Goal: Task Accomplishment & Management: Use online tool/utility

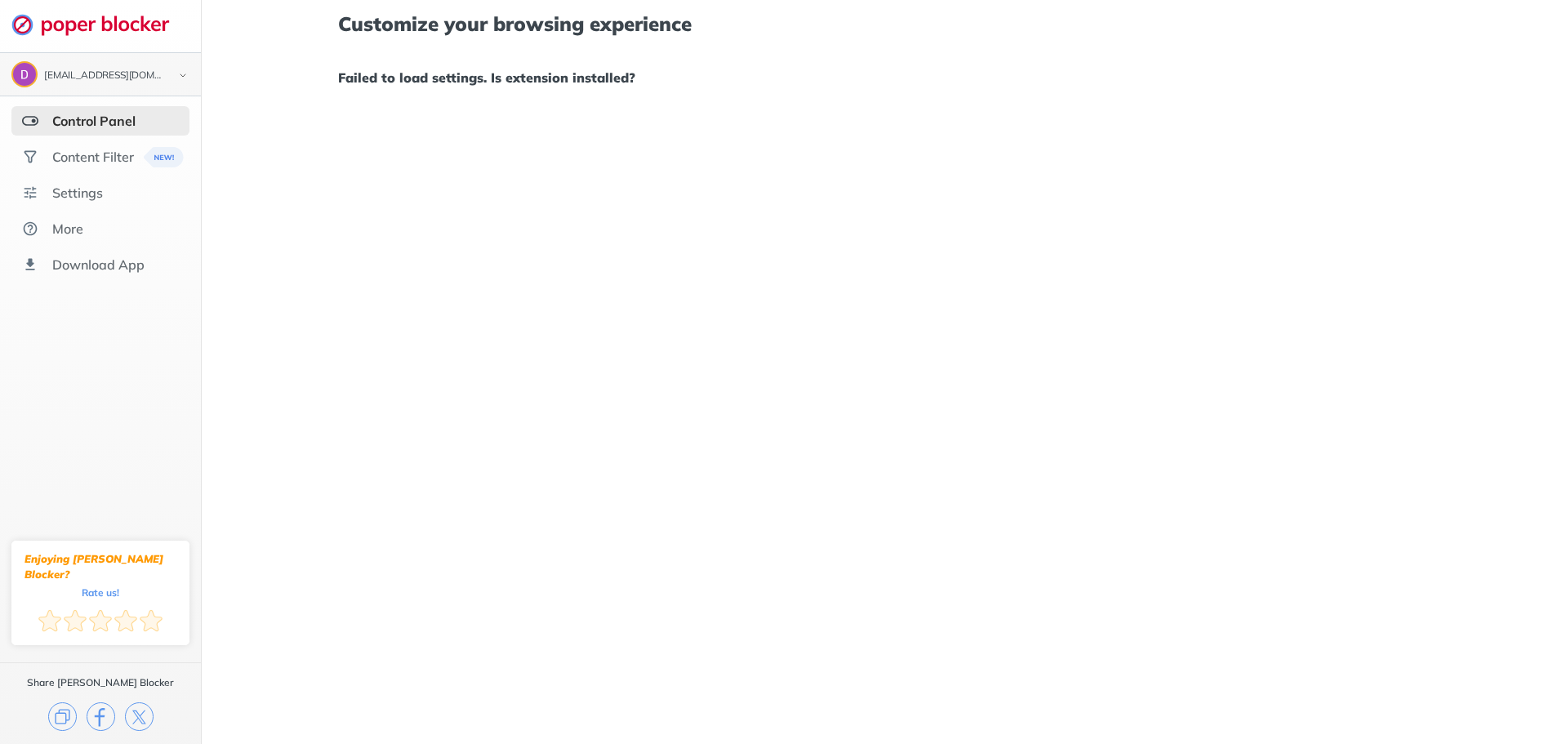
click at [188, 78] on img at bounding box center [183, 75] width 20 height 17
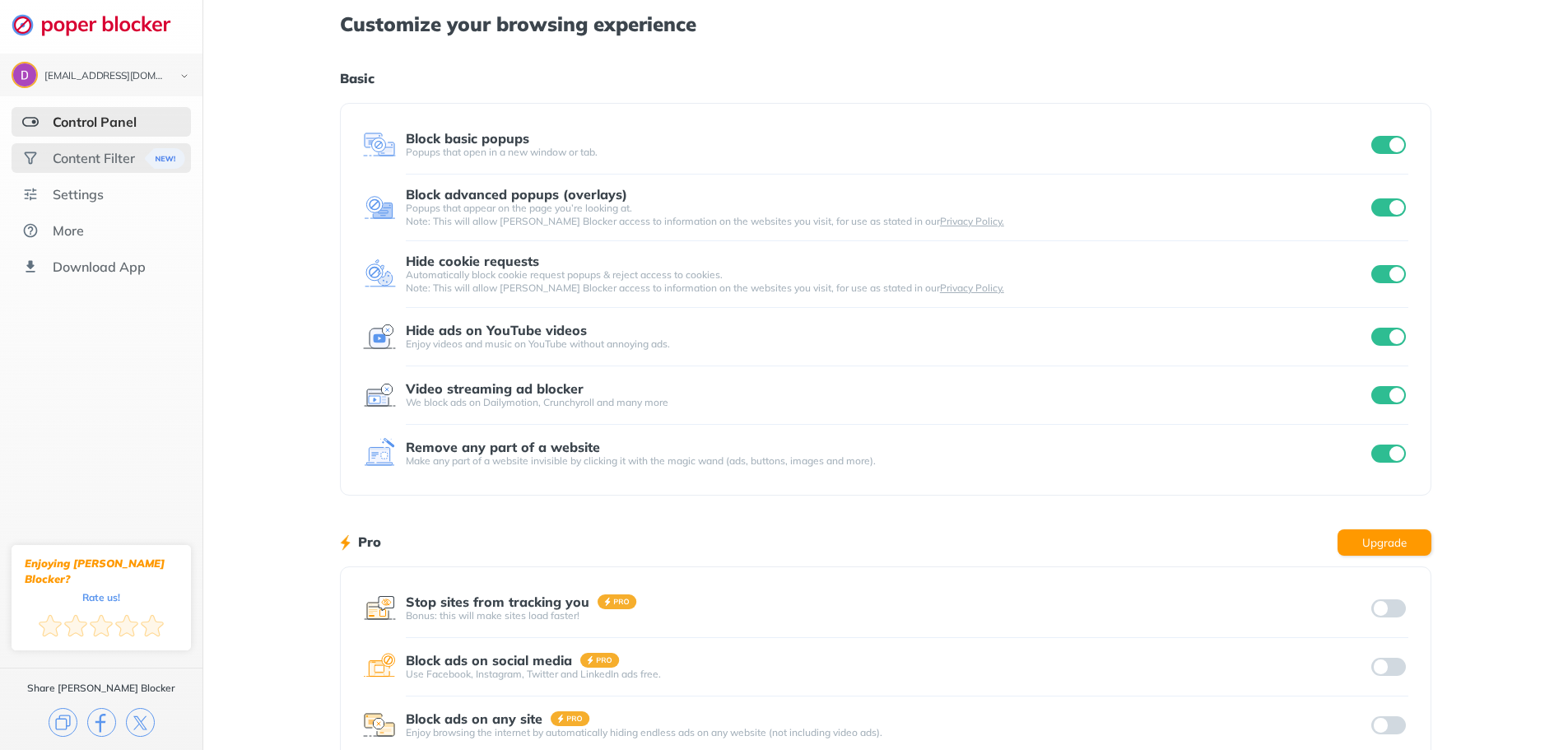
click at [104, 162] on div "Content Filter" at bounding box center [94, 157] width 82 height 17
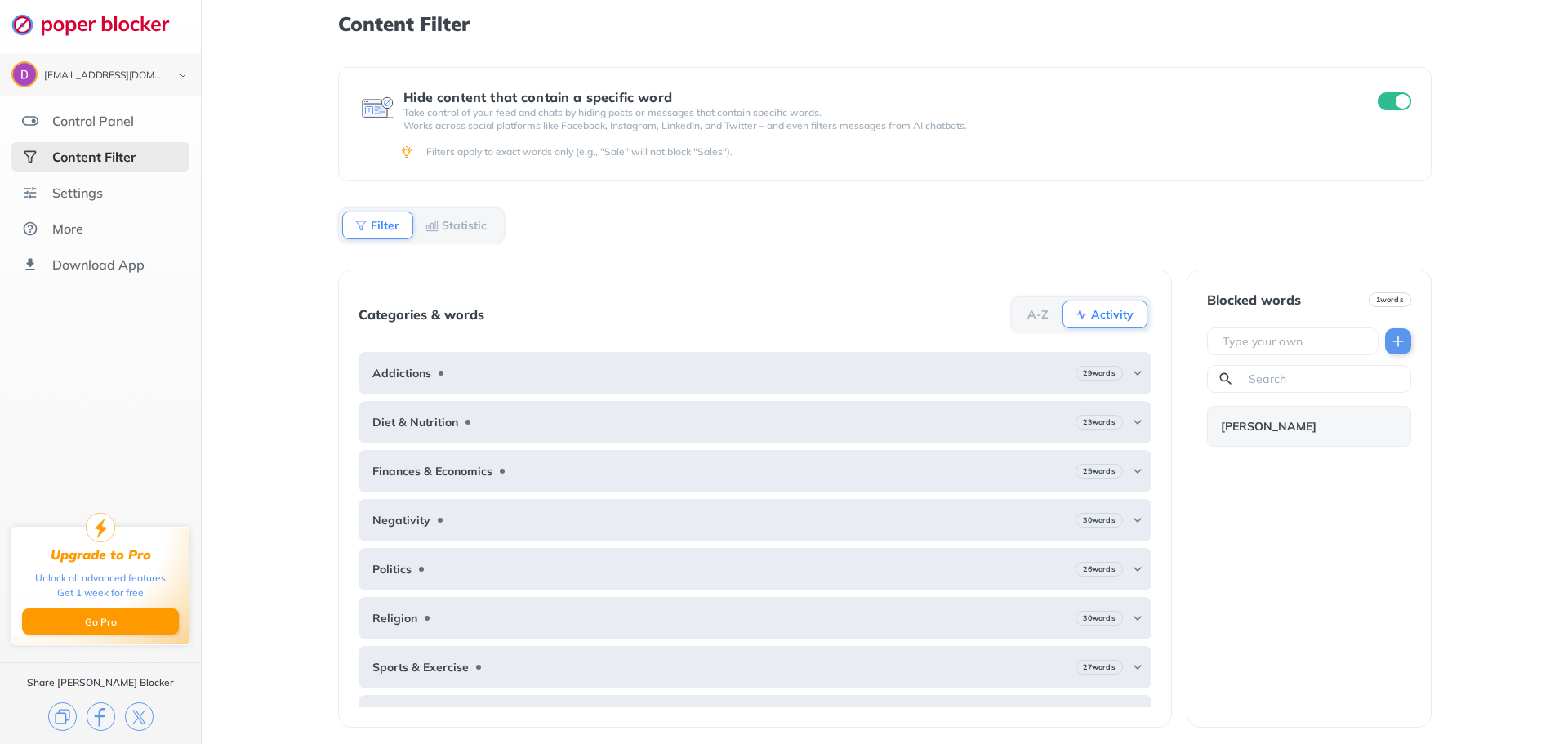
click at [459, 225] on b "Statistic" at bounding box center [465, 225] width 45 height 10
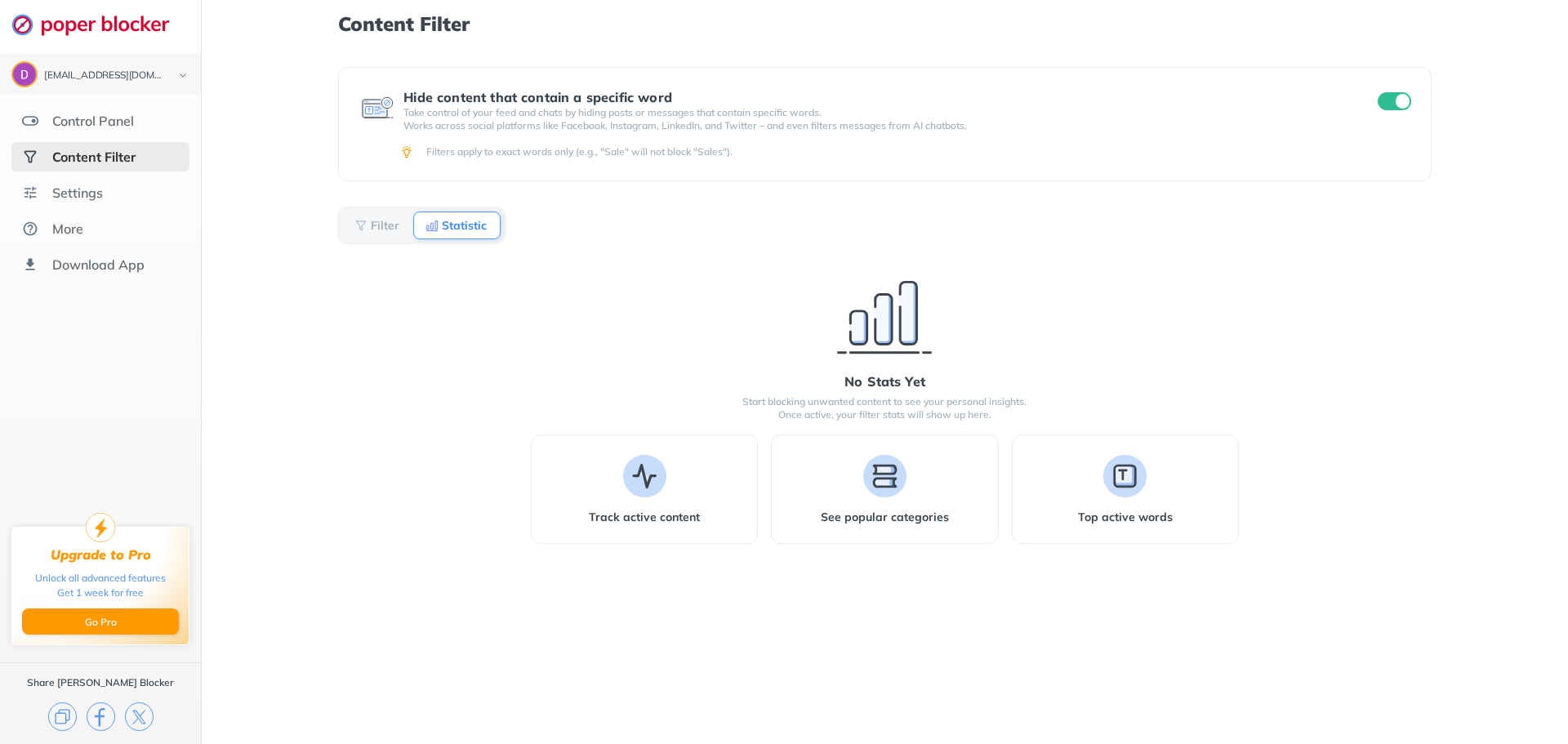
click at [381, 225] on b "Filter" at bounding box center [385, 225] width 29 height 10
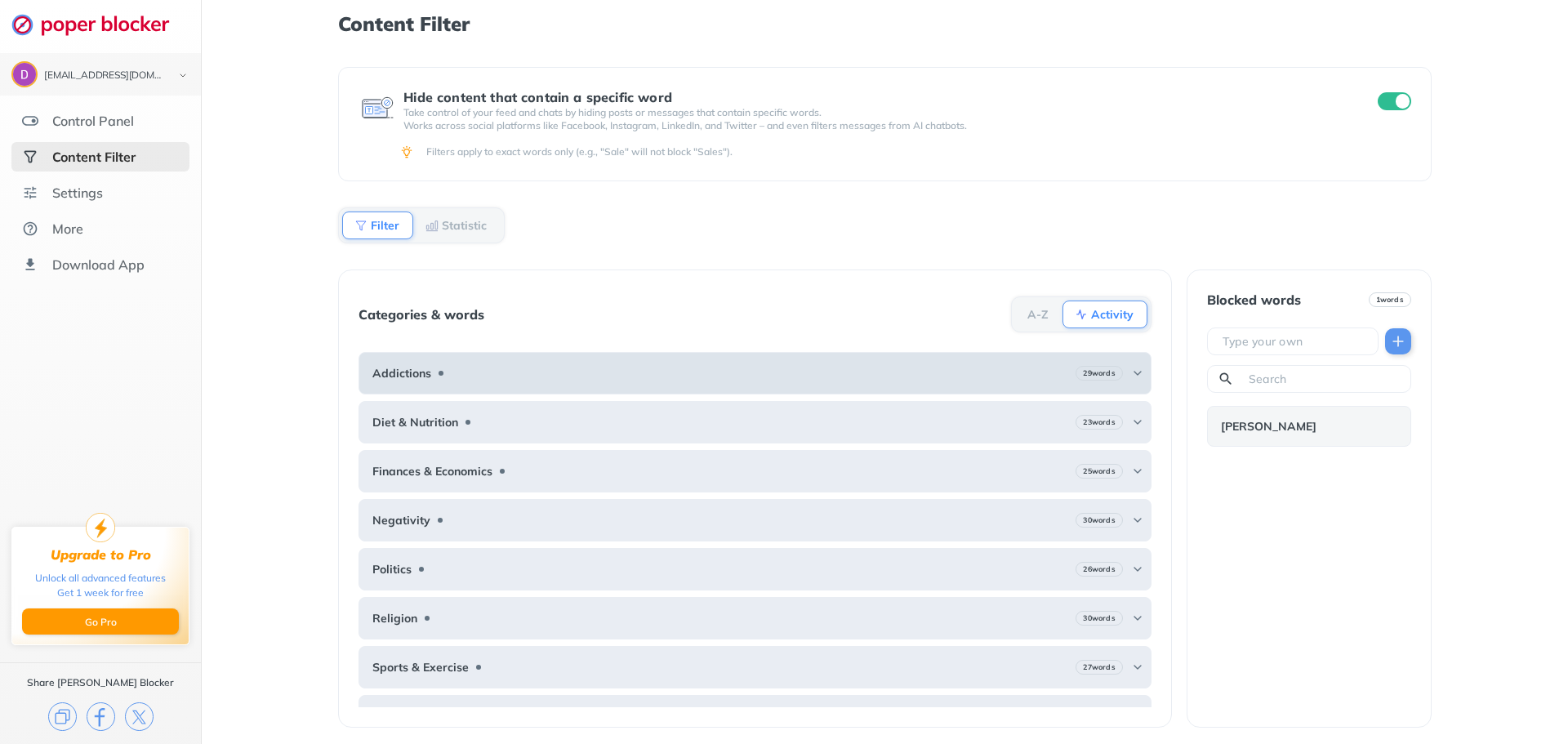
click at [1131, 368] on img at bounding box center [1137, 373] width 13 height 13
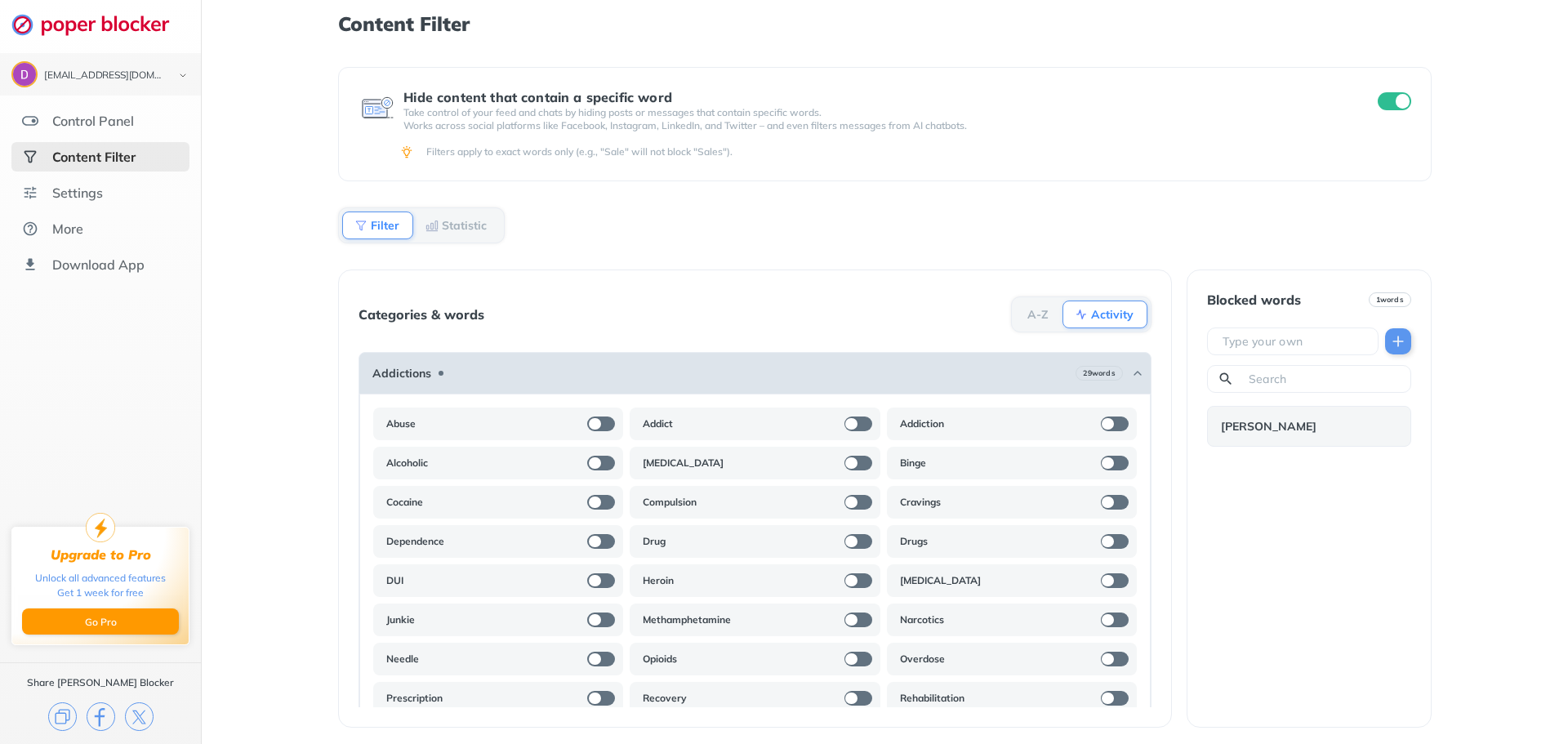
click at [1131, 373] on img at bounding box center [1137, 373] width 13 height 13
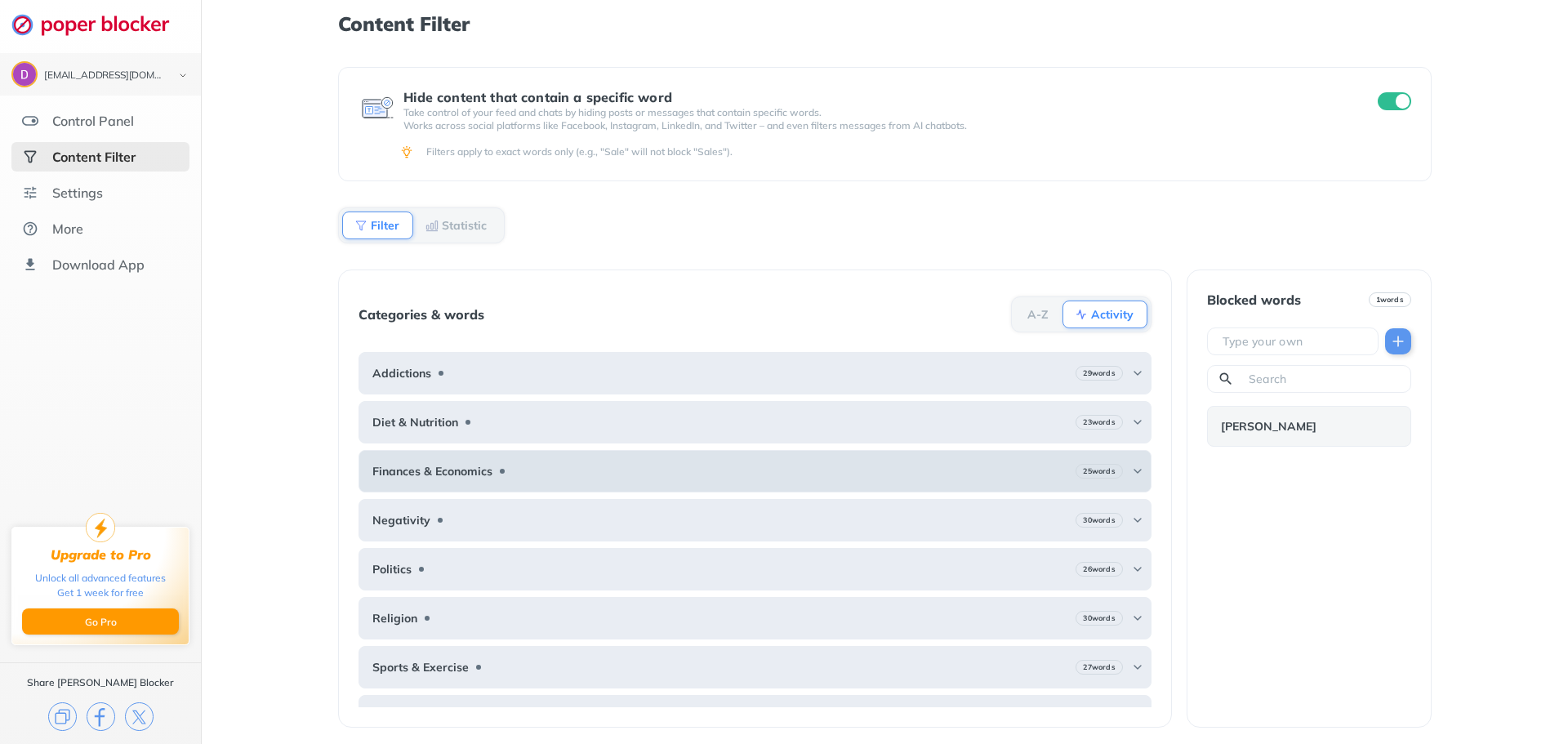
click at [1131, 466] on img at bounding box center [1137, 471] width 13 height 13
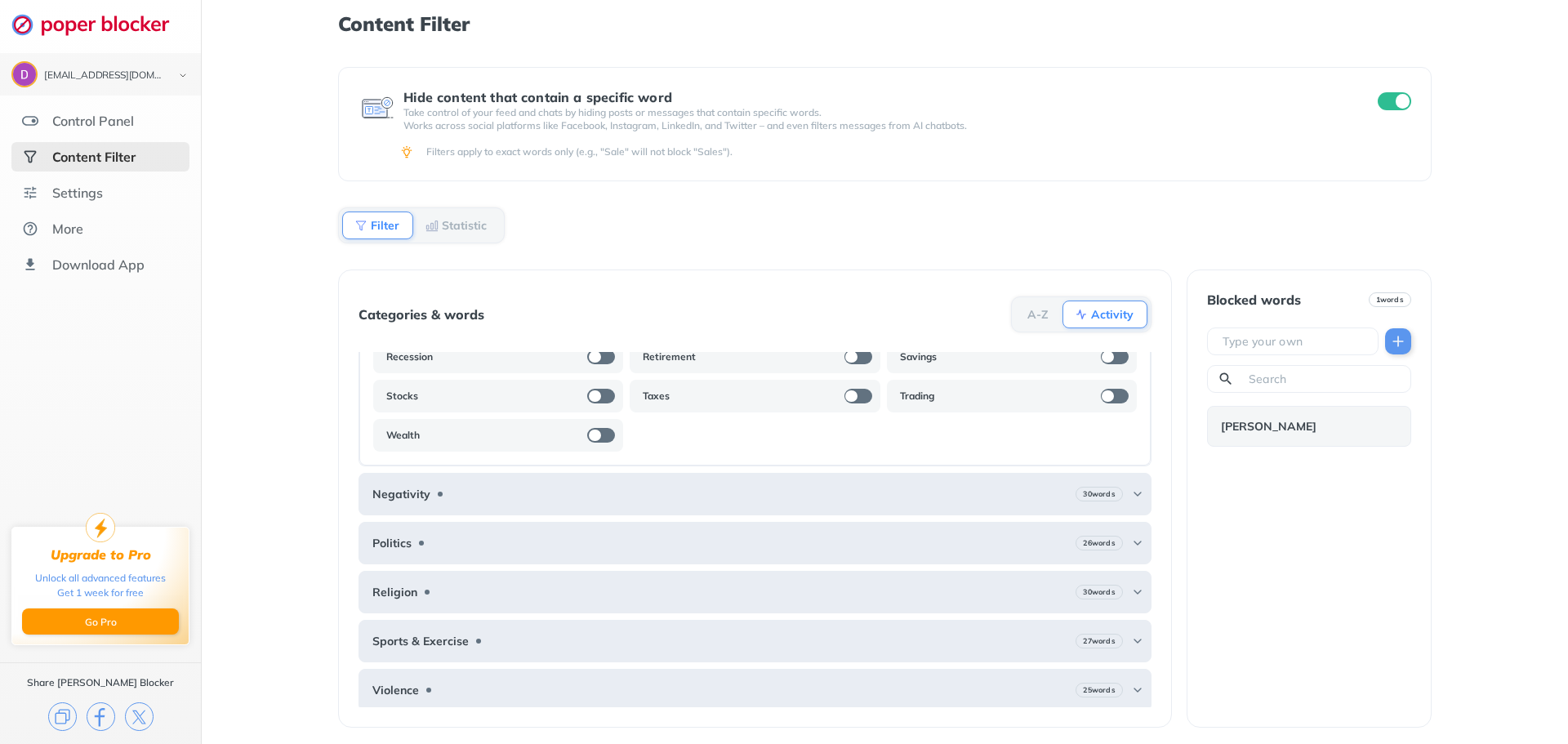
scroll to position [404, 0]
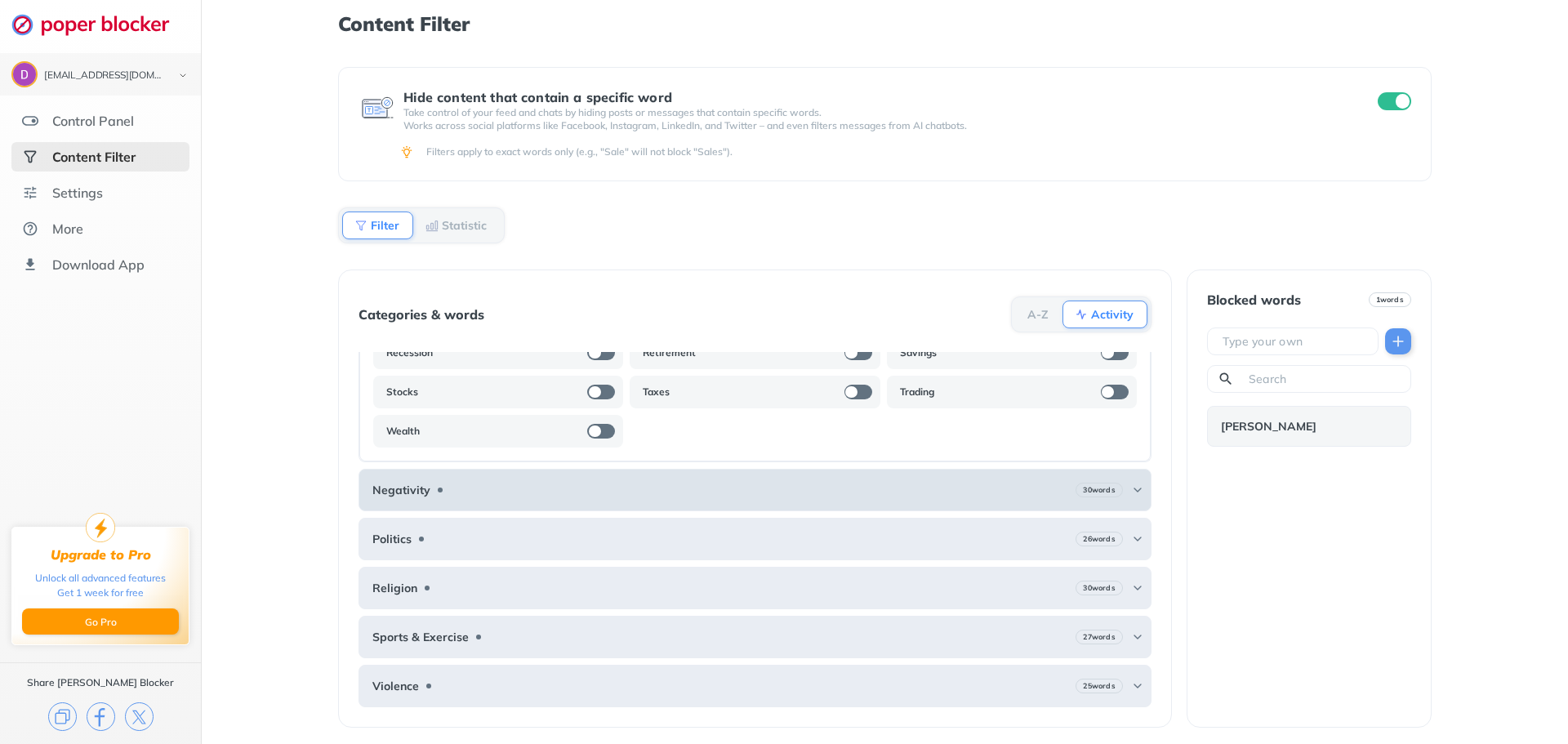
click at [1131, 487] on img at bounding box center [1137, 490] width 13 height 13
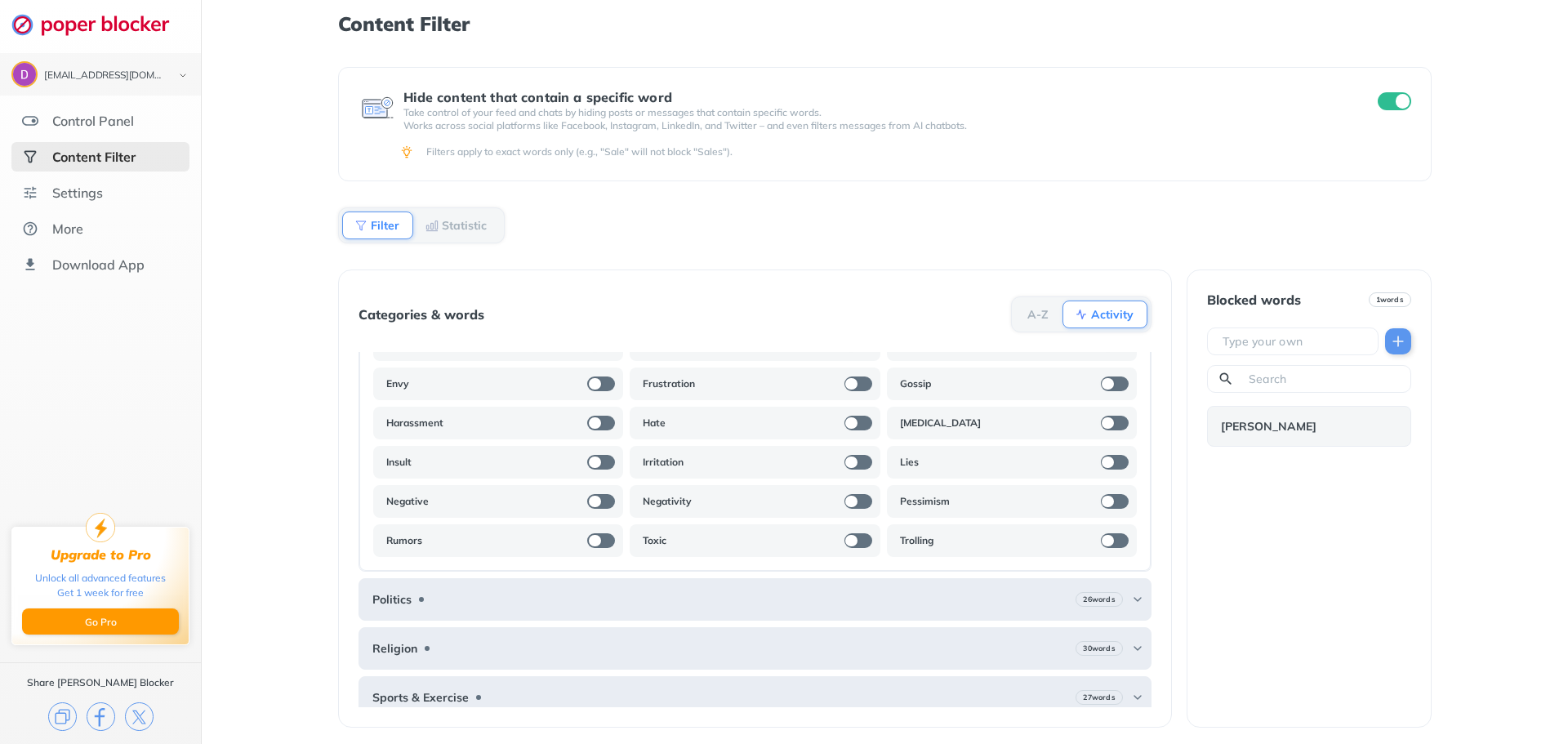
scroll to position [818, 0]
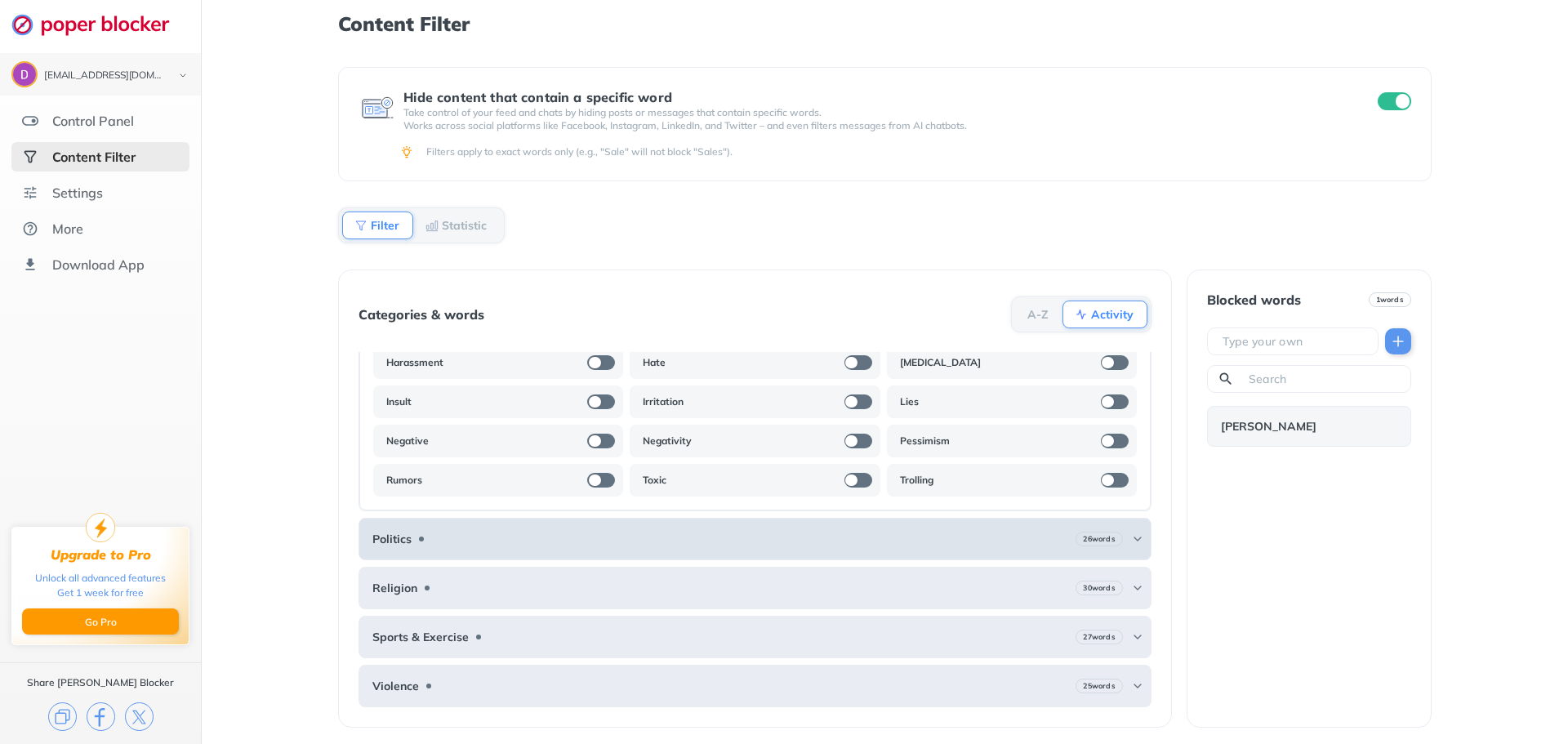
click at [1131, 538] on img at bounding box center [1137, 538] width 13 height 13
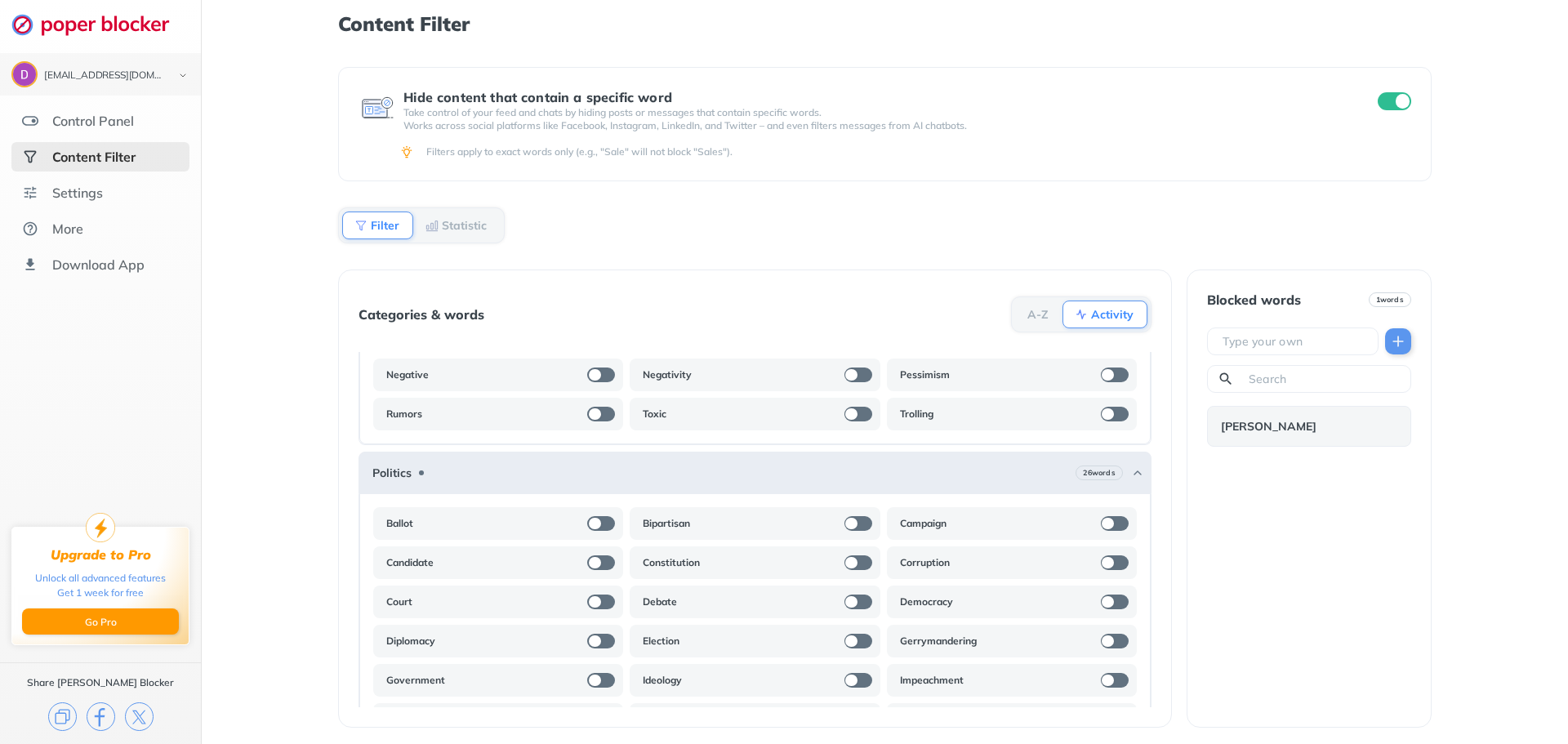
scroll to position [845, 0]
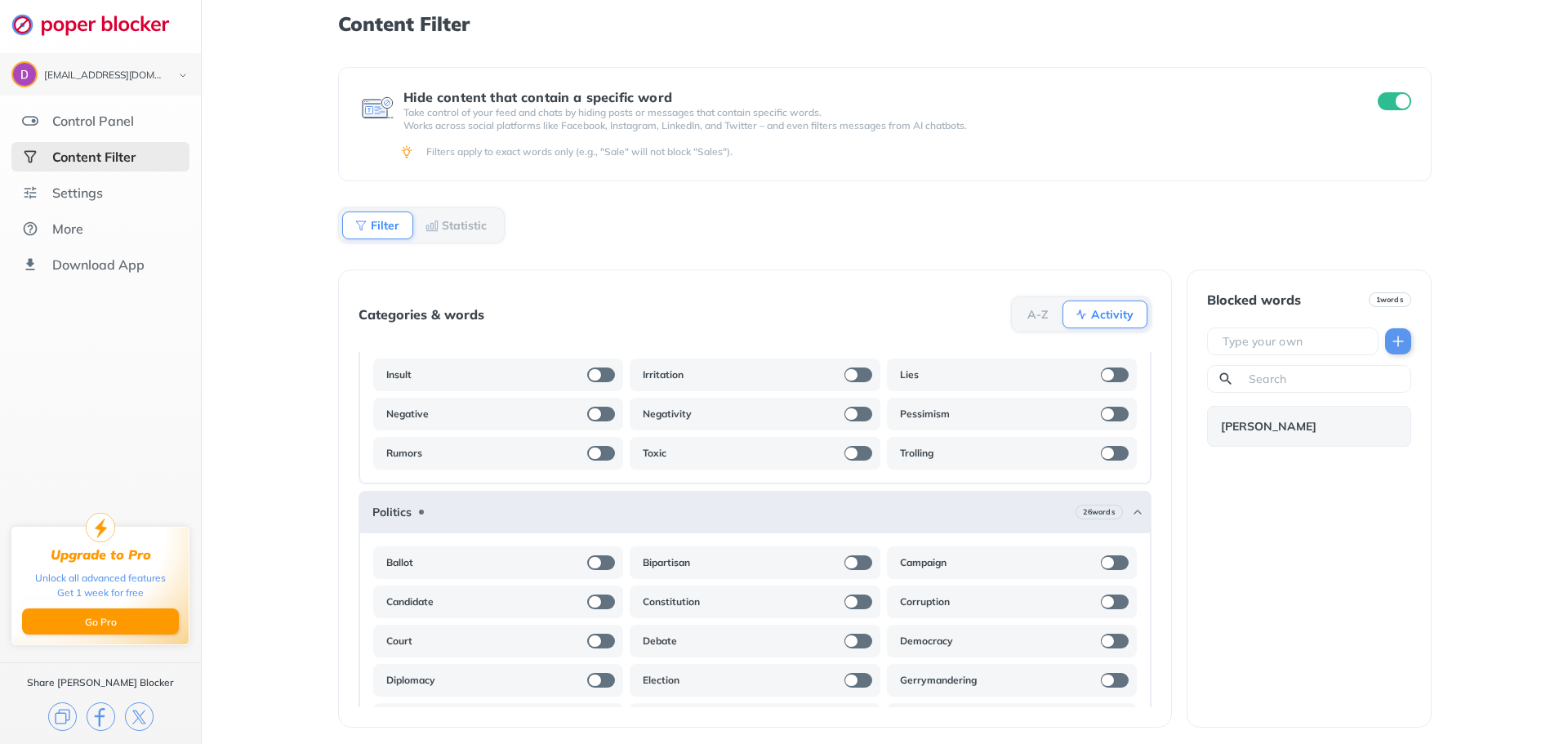
click at [1236, 343] on input "text" at bounding box center [1296, 341] width 150 height 16
